Goal: Find specific page/section: Find specific page/section

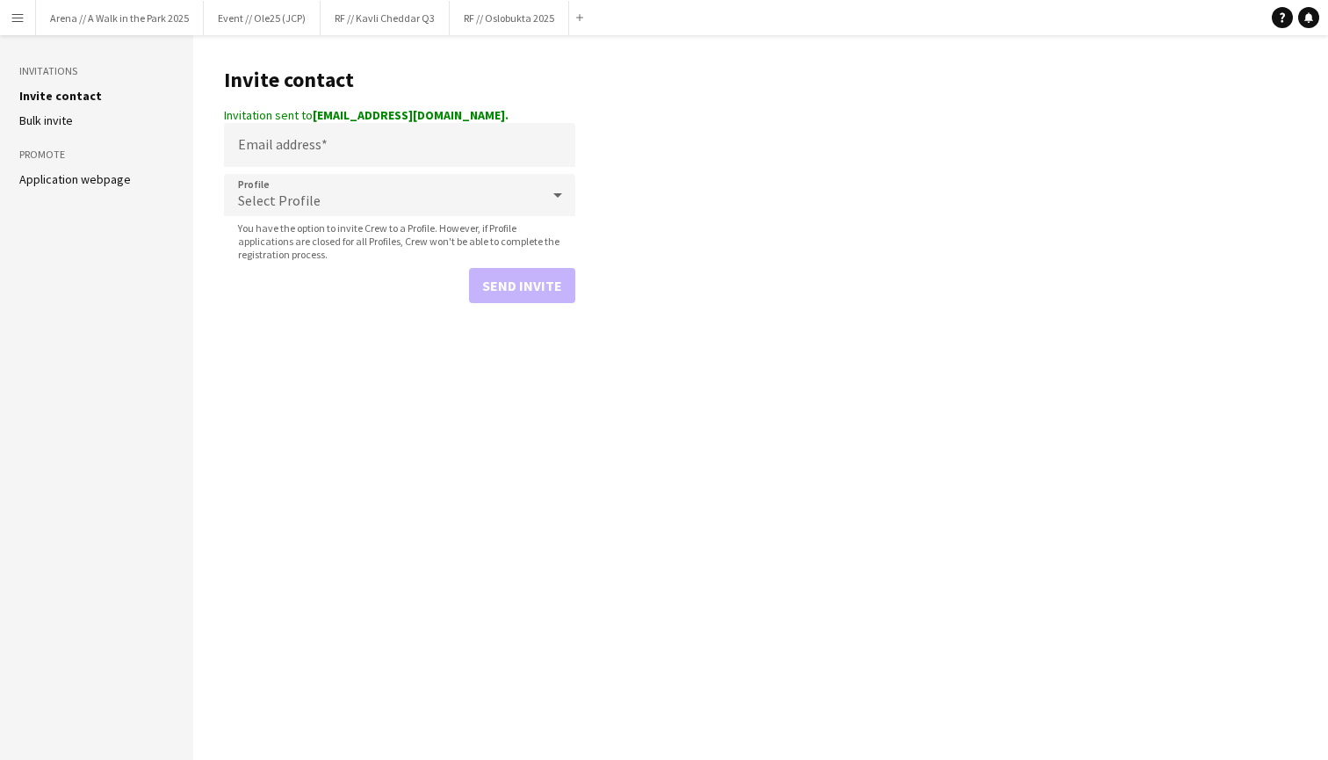
click at [16, 12] on app-icon "Menu" at bounding box center [18, 18] width 14 height 14
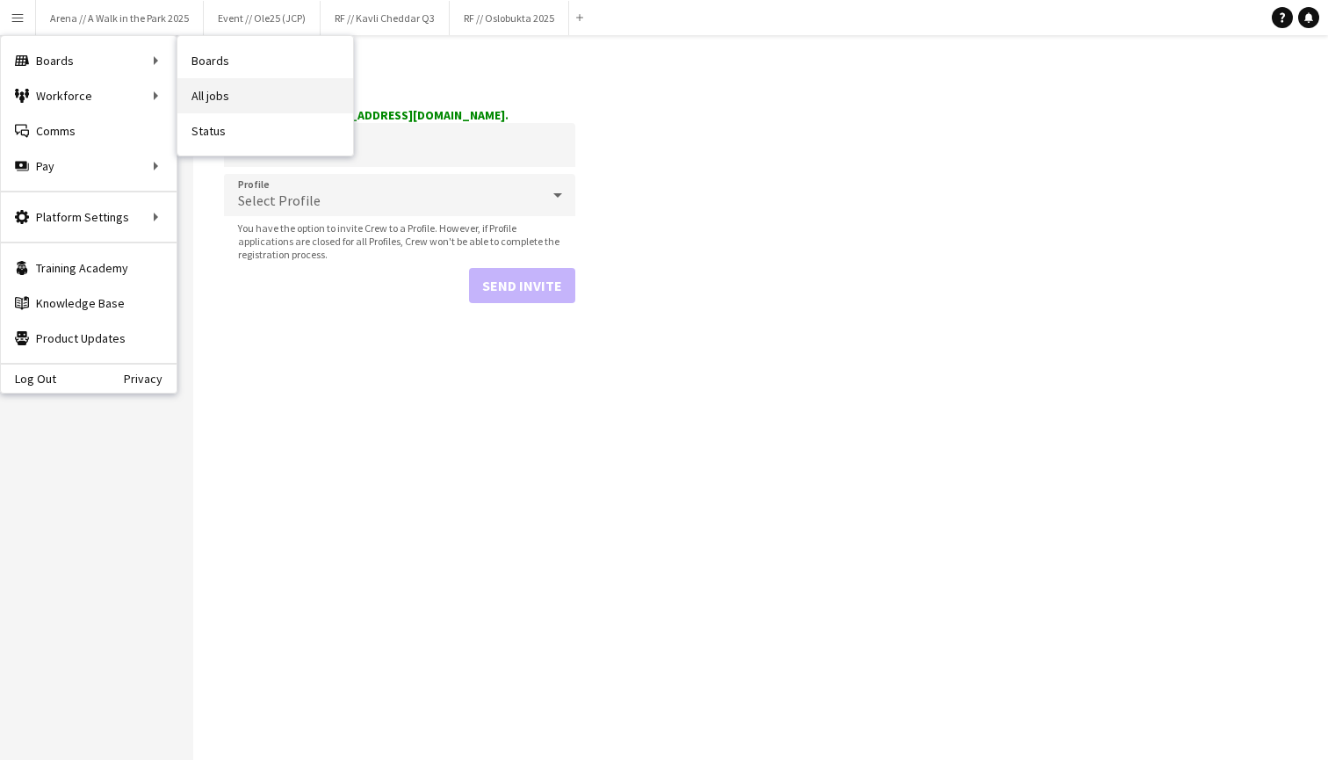
click at [257, 84] on link "All jobs" at bounding box center [265, 95] width 176 height 35
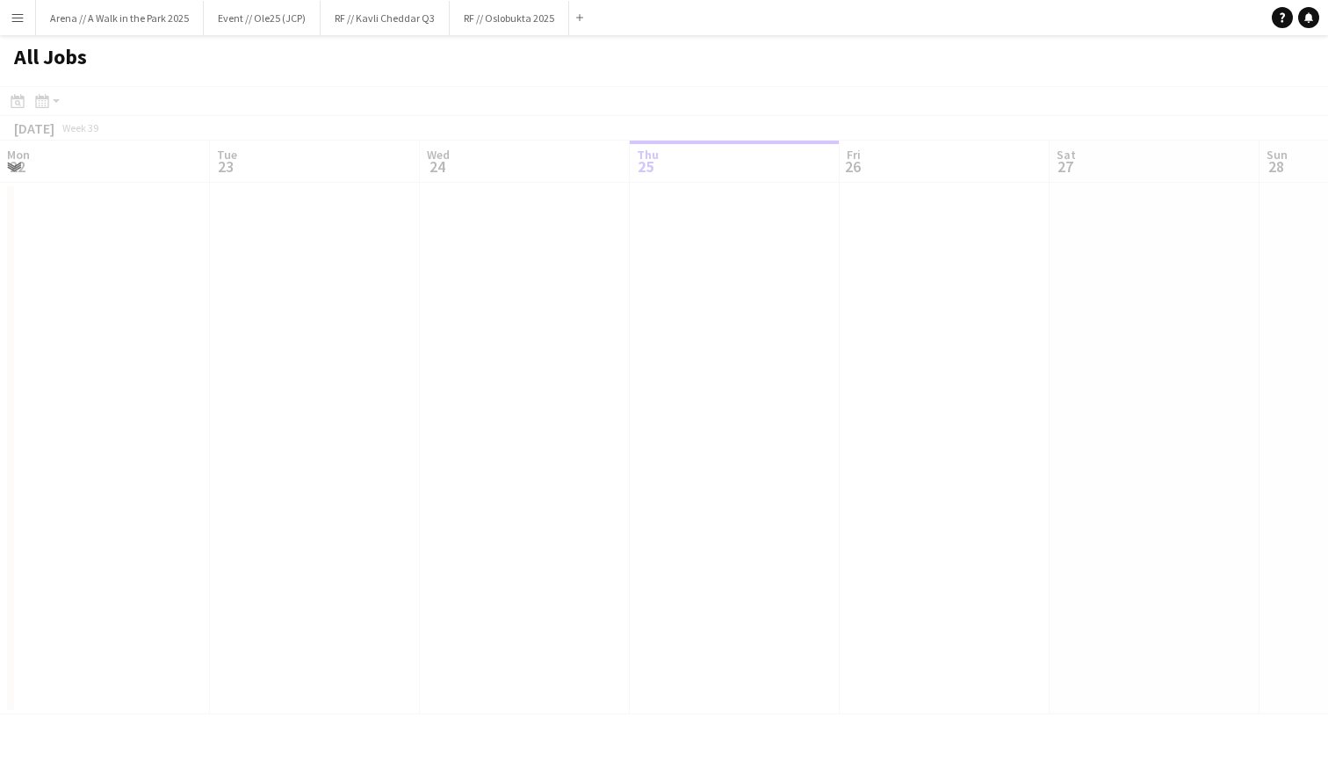
scroll to position [0, 420]
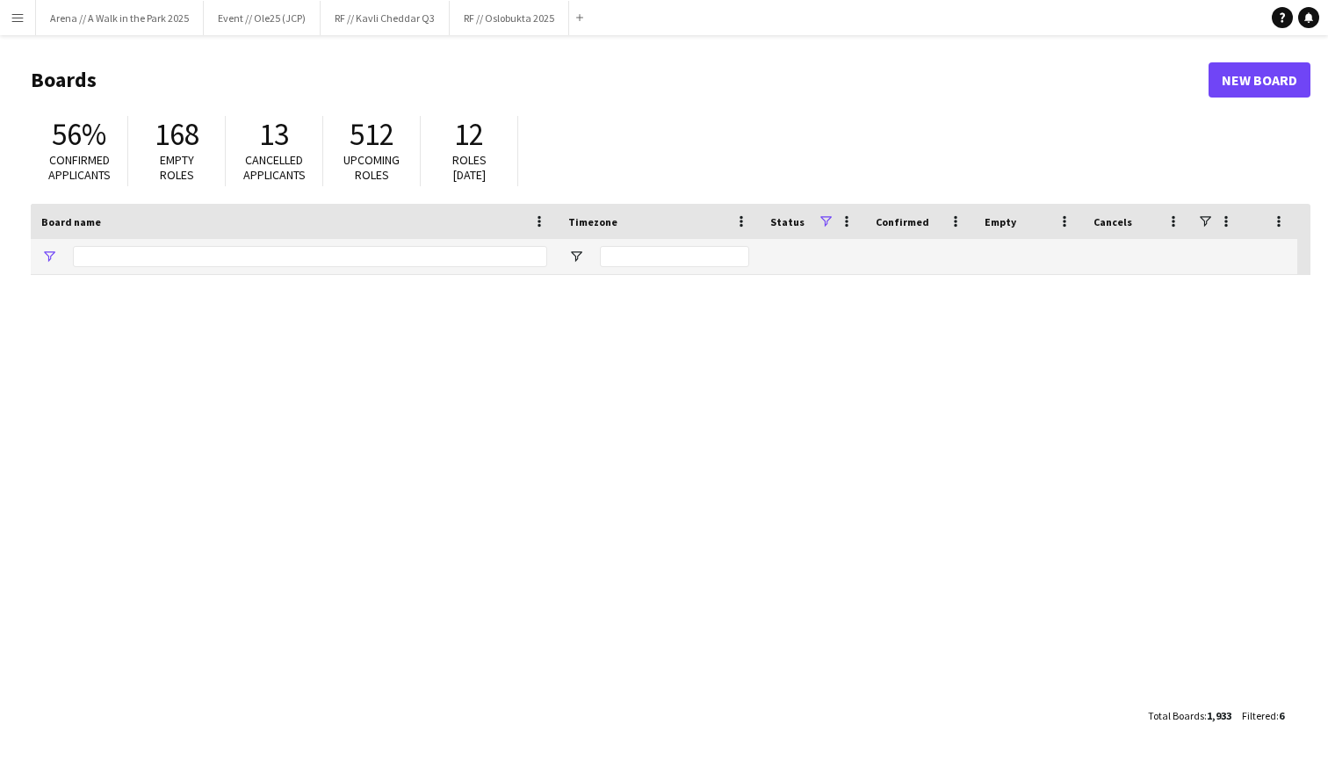
type input "***"
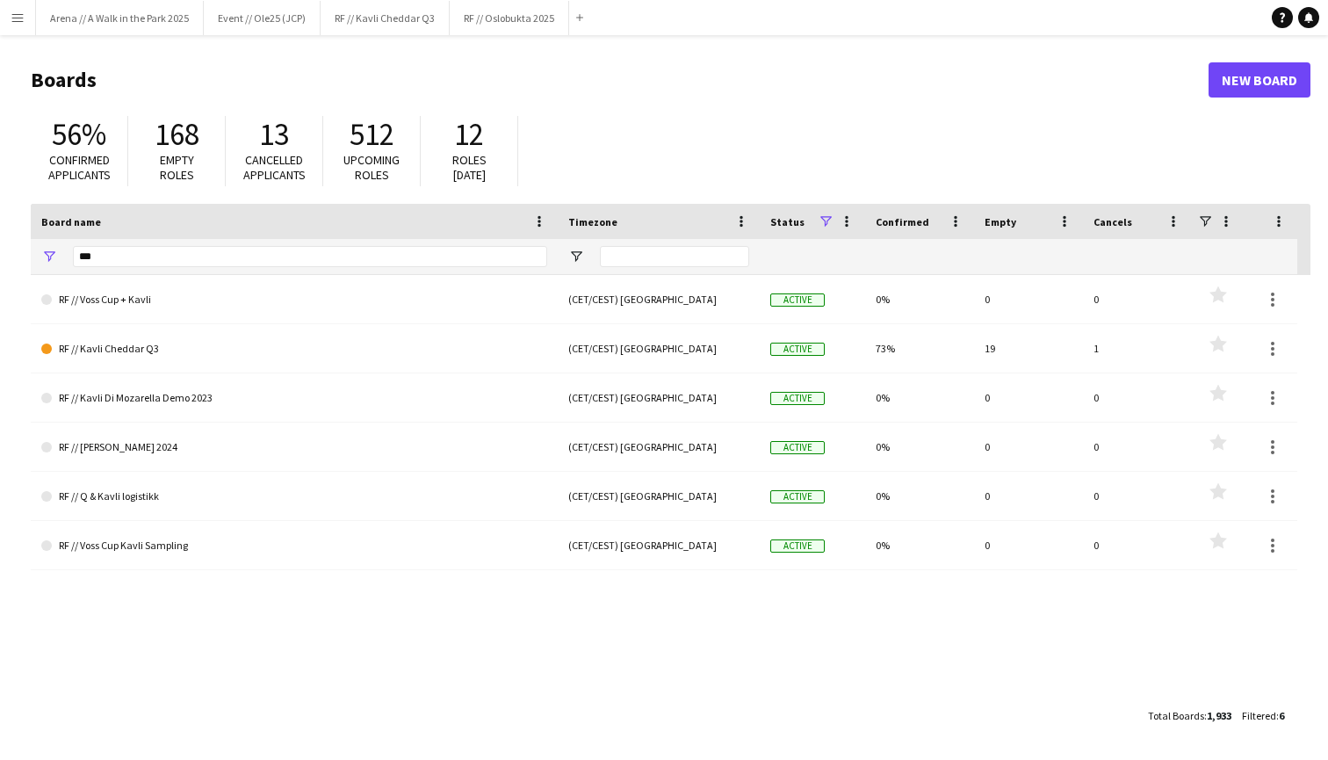
click at [12, 13] on app-icon "Menu" at bounding box center [18, 18] width 14 height 14
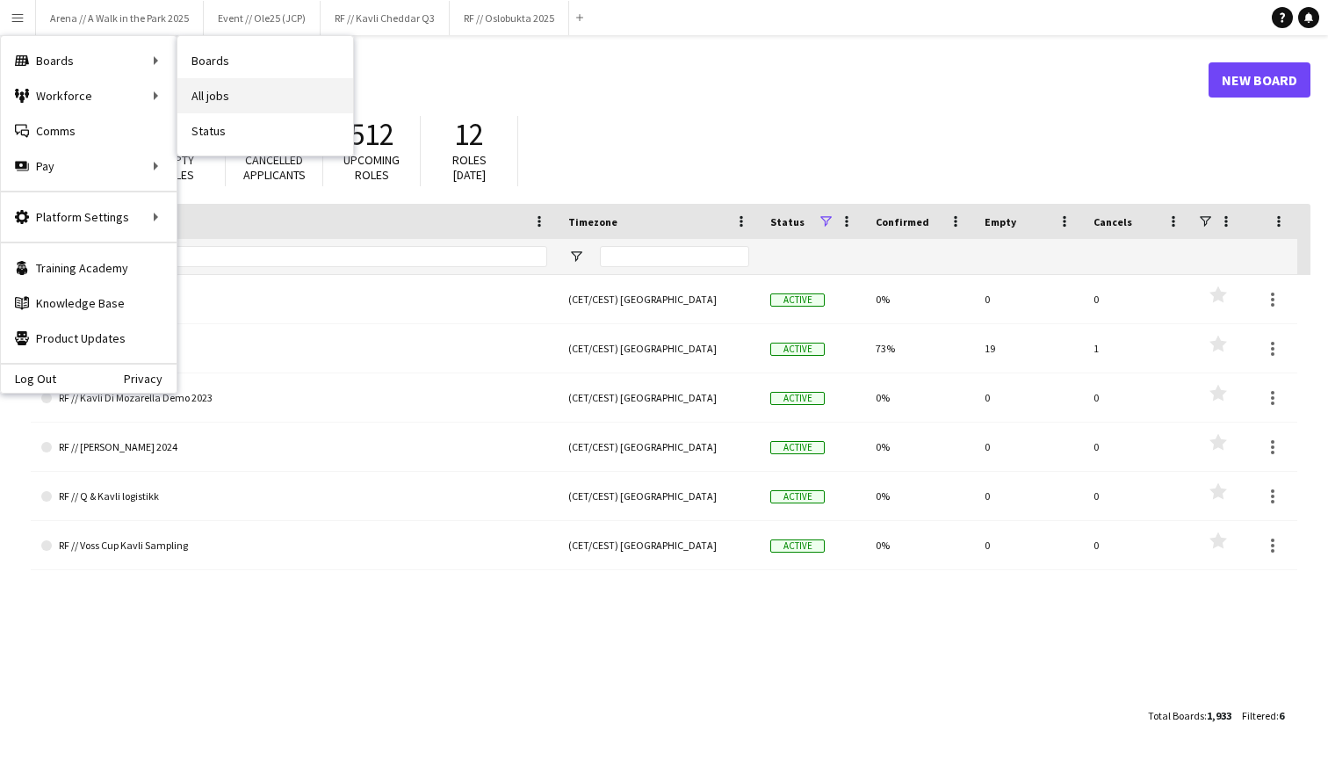
click at [236, 96] on link "All jobs" at bounding box center [265, 95] width 176 height 35
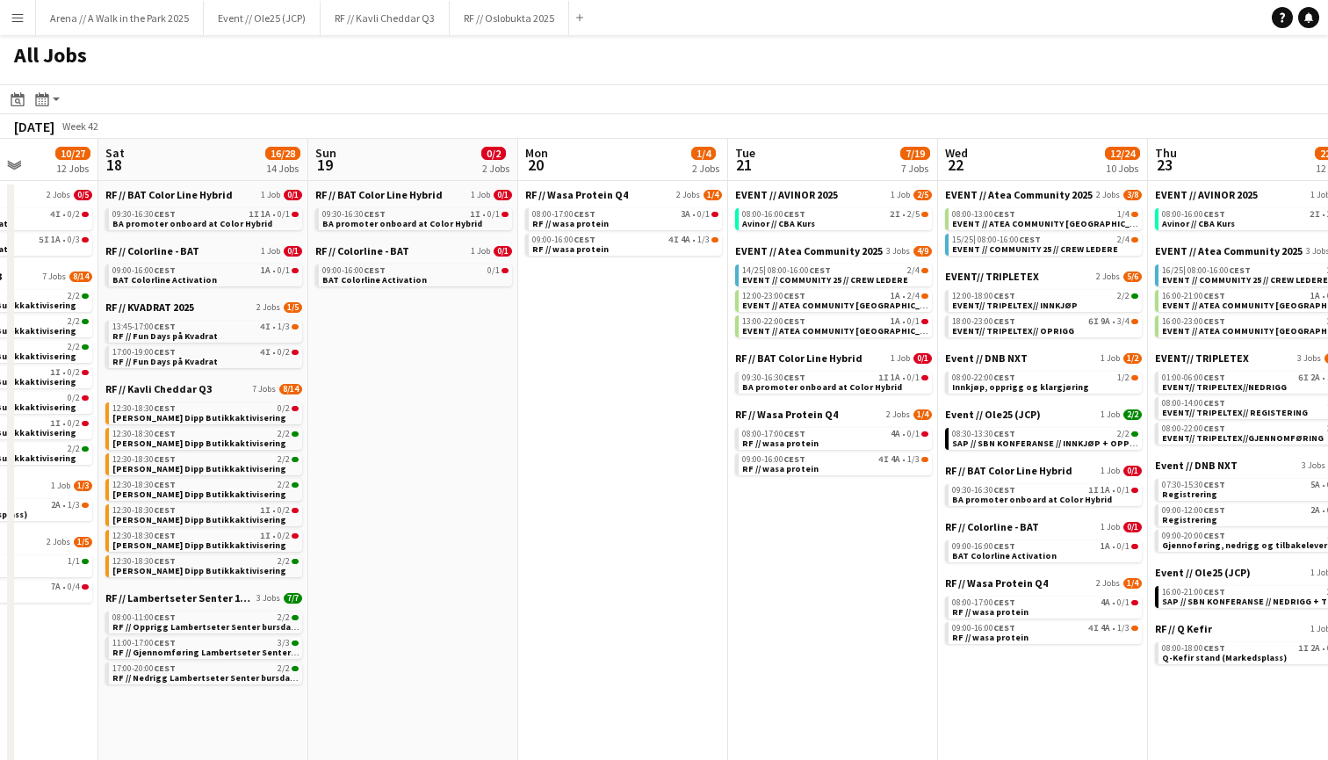
scroll to position [0, 745]
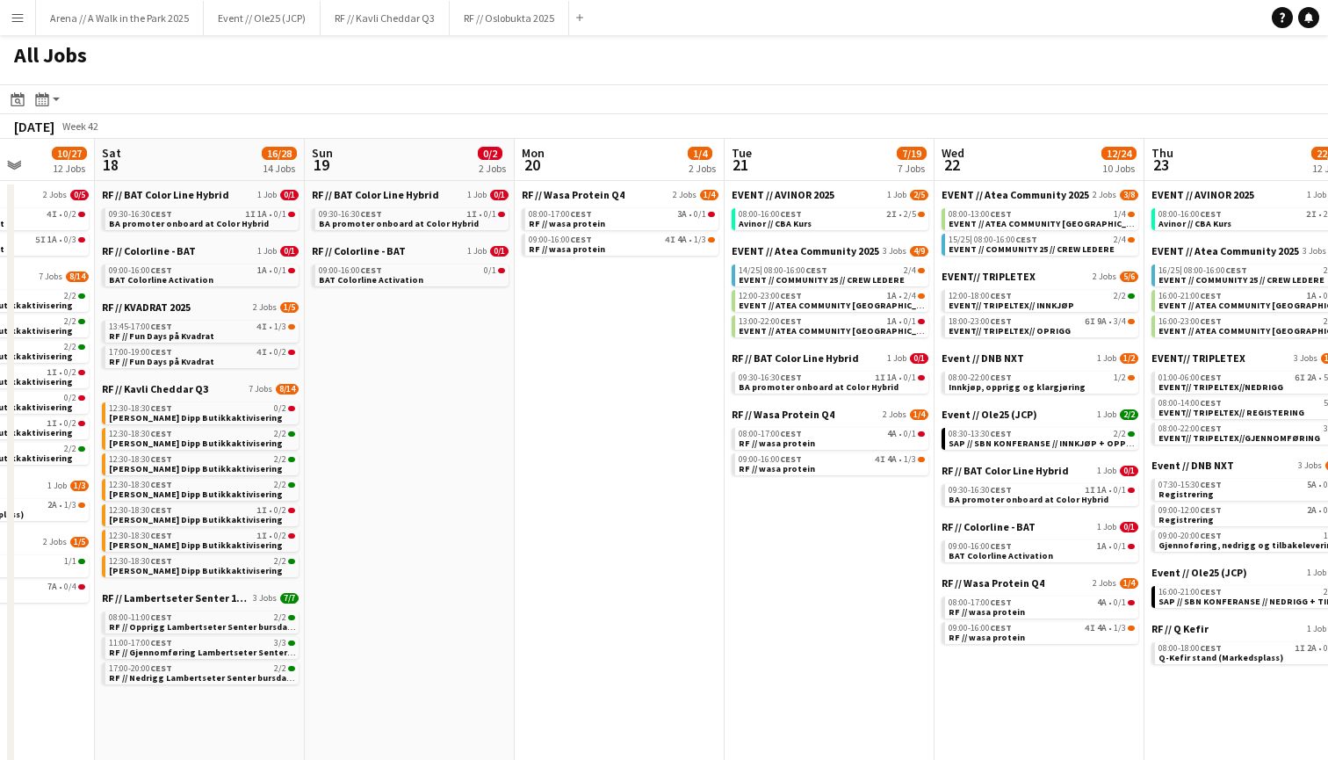
click at [21, 11] on app-icon "Menu" at bounding box center [18, 18] width 14 height 14
